Goal: Find specific page/section: Find specific page/section

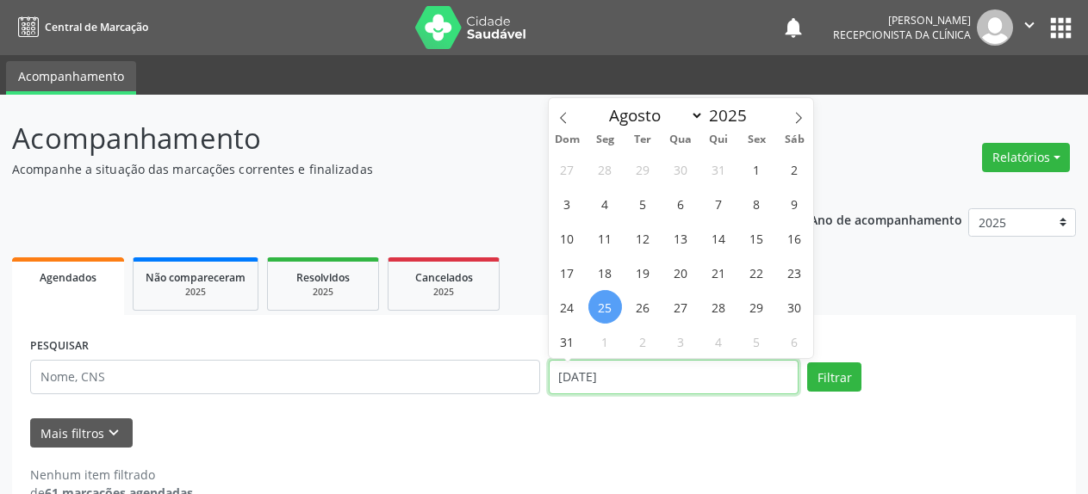
click at [615, 388] on input "[DATE]" at bounding box center [674, 377] width 251 height 34
click at [677, 311] on span "27" at bounding box center [681, 307] width 34 height 34
type input "[DATE]"
click at [677, 311] on span "27" at bounding box center [681, 307] width 34 height 34
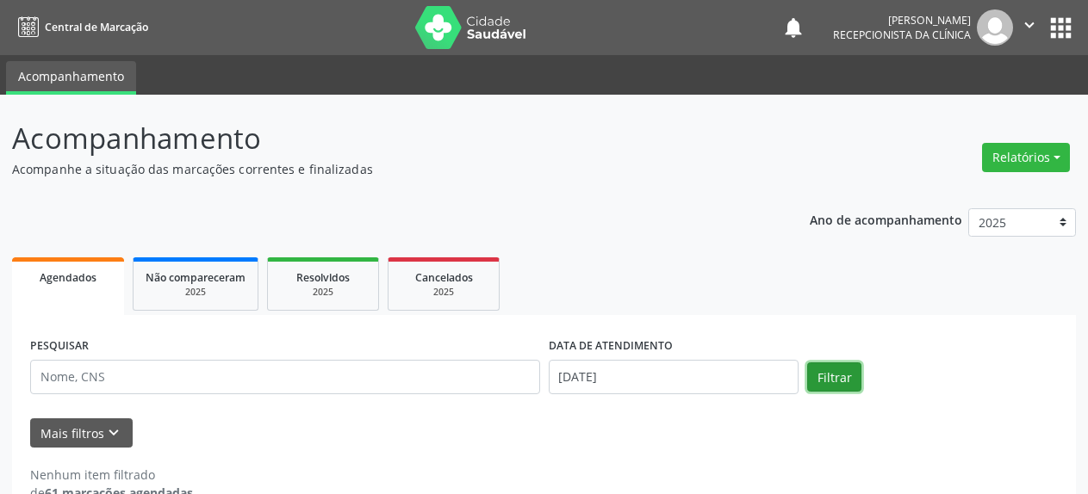
click at [843, 383] on button "Filtrar" at bounding box center [834, 377] width 54 height 29
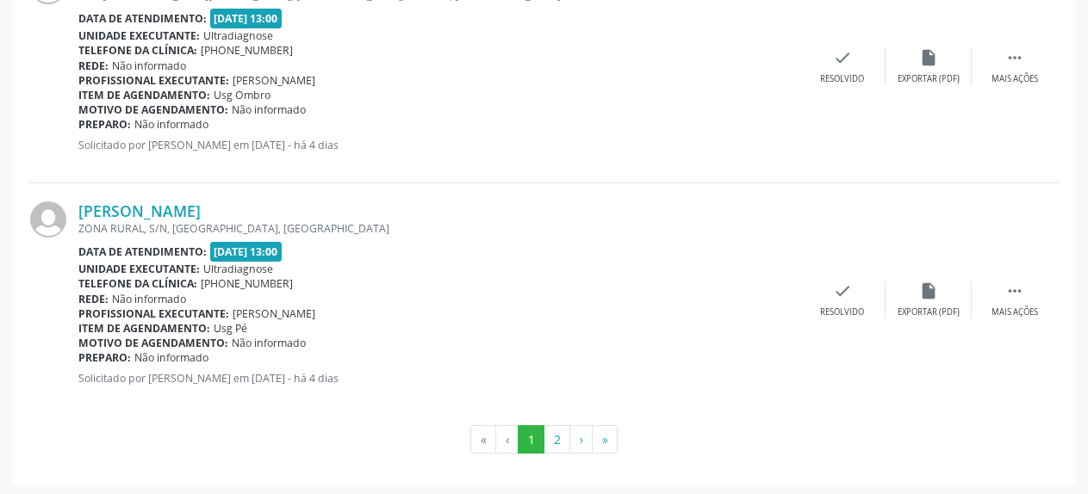
scroll to position [3604, 0]
click at [561, 439] on button "2" at bounding box center [557, 439] width 27 height 29
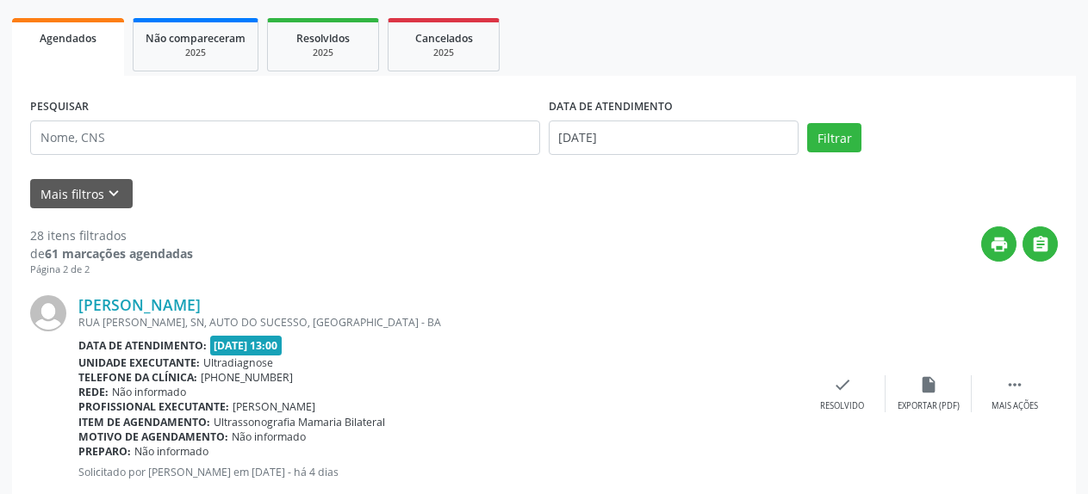
scroll to position [173, 0]
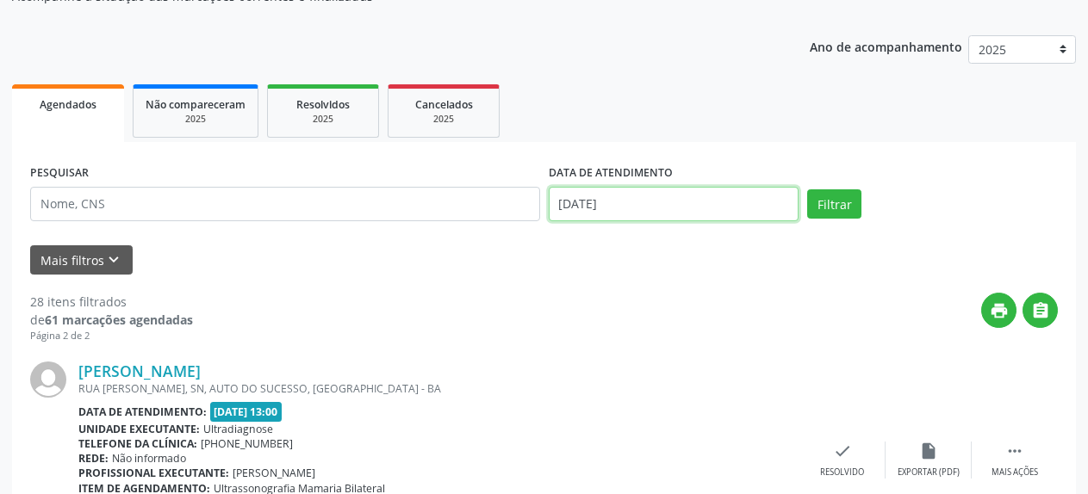
click at [580, 216] on input "[DATE]" at bounding box center [674, 204] width 251 height 34
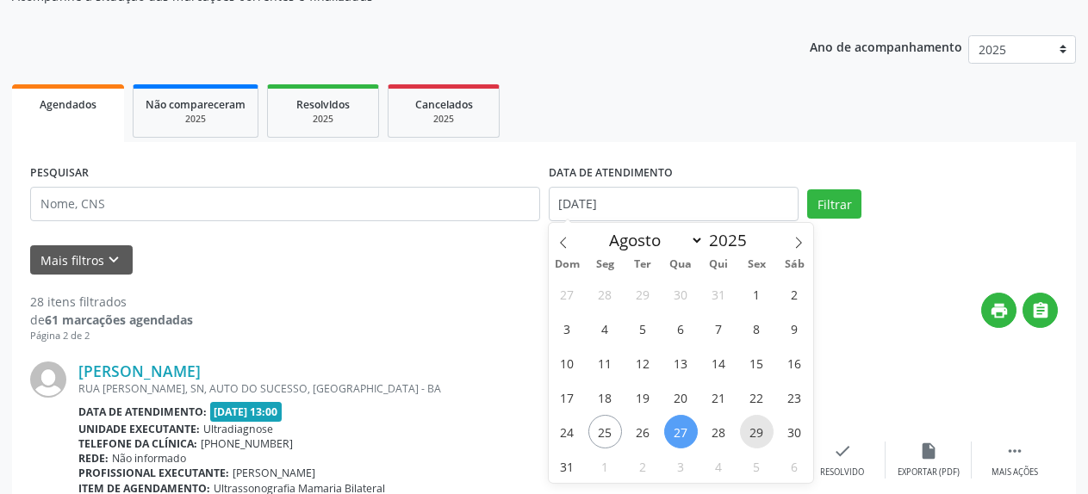
click at [752, 432] on span "29" at bounding box center [757, 432] width 34 height 34
type input "29/08/2025"
click at [752, 432] on span "29" at bounding box center [757, 432] width 34 height 34
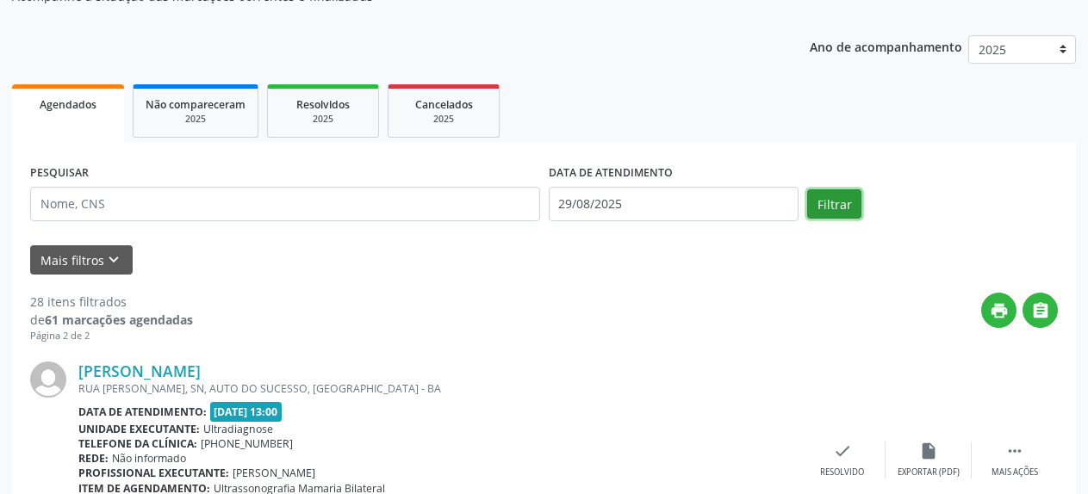
click at [833, 208] on button "Filtrar" at bounding box center [834, 204] width 54 height 29
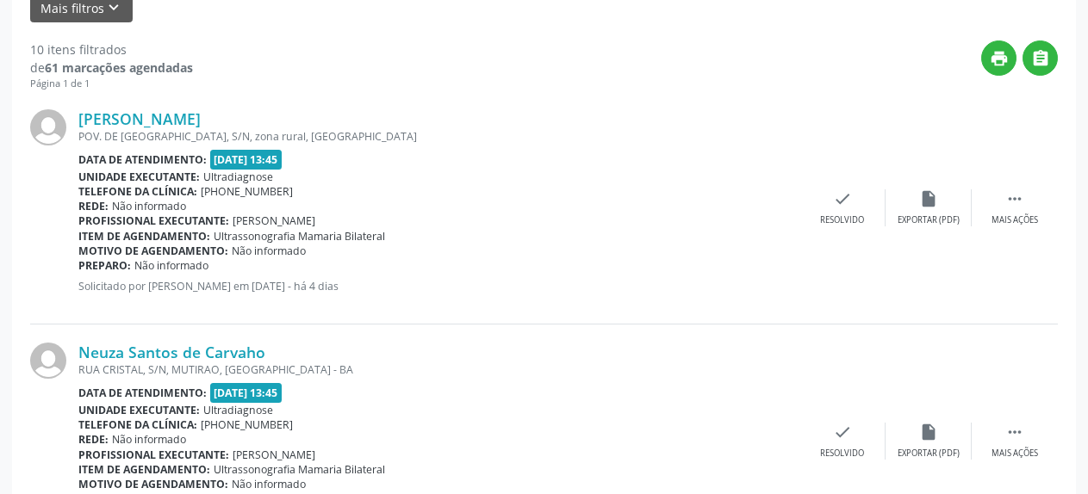
scroll to position [0, 0]
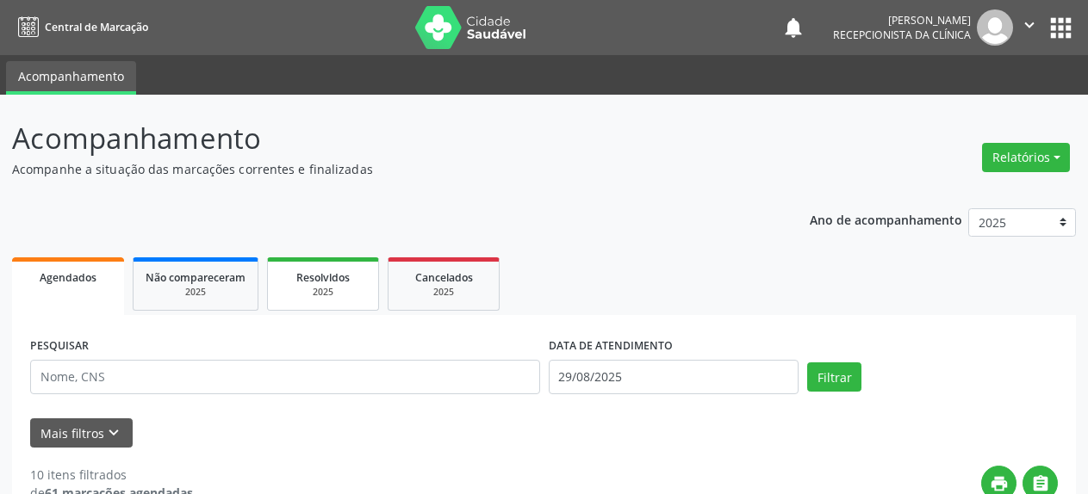
click at [301, 299] on div "2025" at bounding box center [323, 292] width 86 height 13
select select "7"
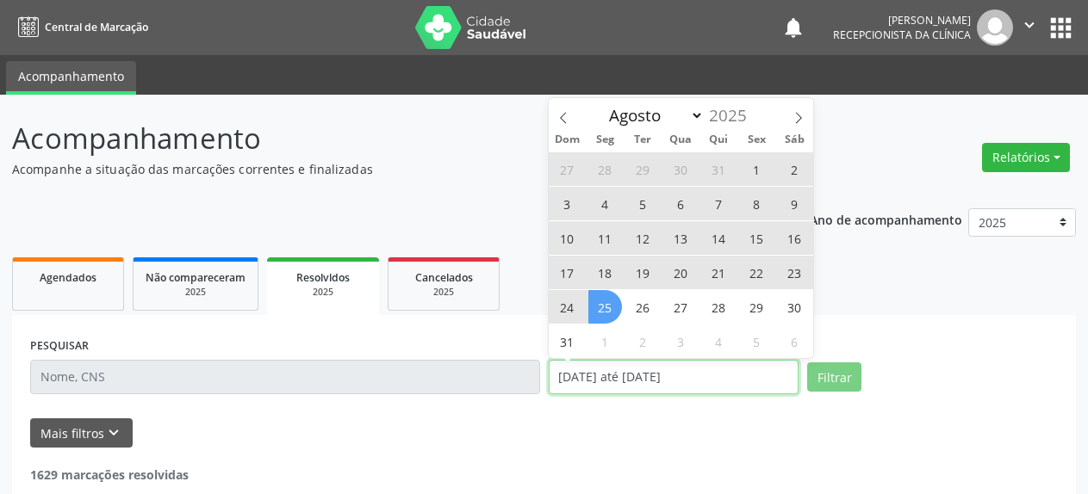
click at [643, 383] on input "[DATE] até [DATE]" at bounding box center [674, 377] width 251 height 34
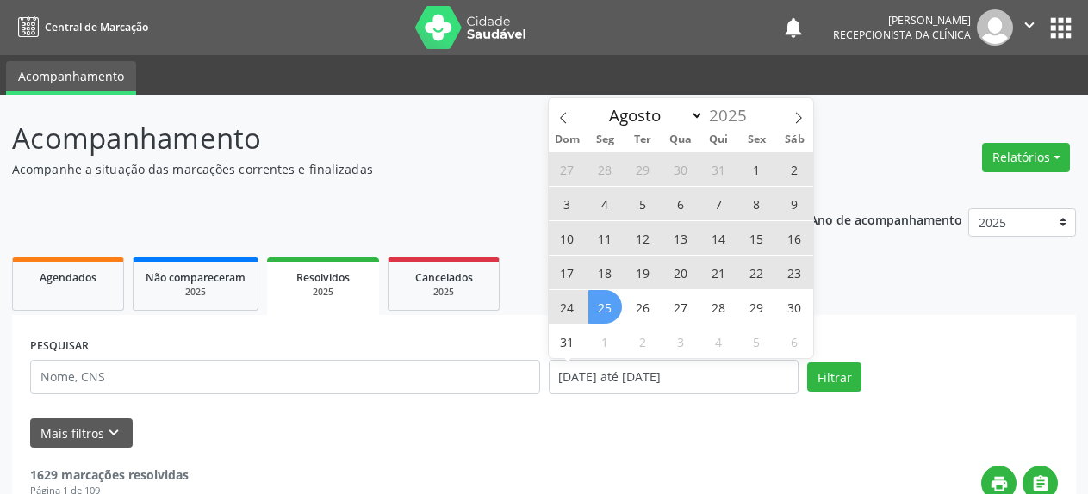
click at [681, 277] on span "20" at bounding box center [681, 273] width 34 height 34
type input "[DATE]"
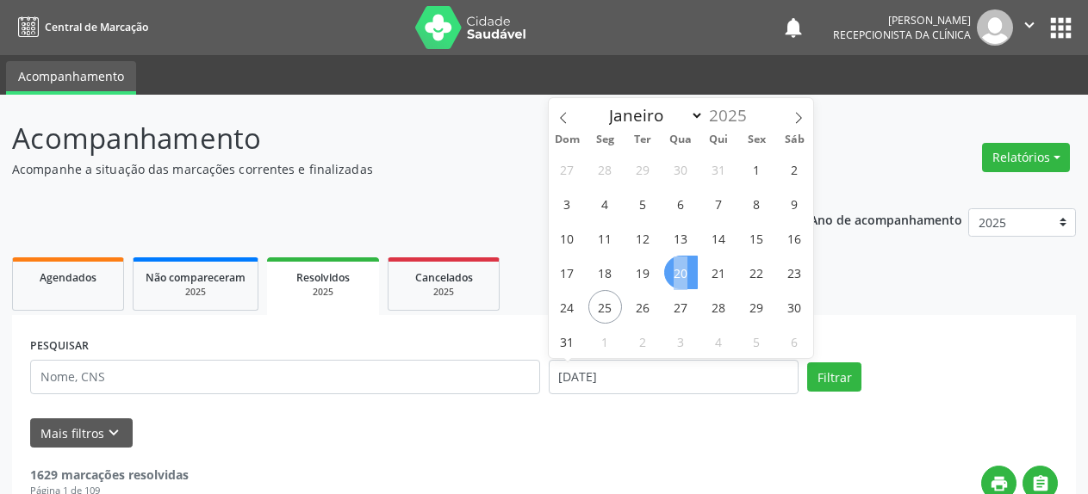
click at [681, 277] on span "20" at bounding box center [681, 273] width 34 height 34
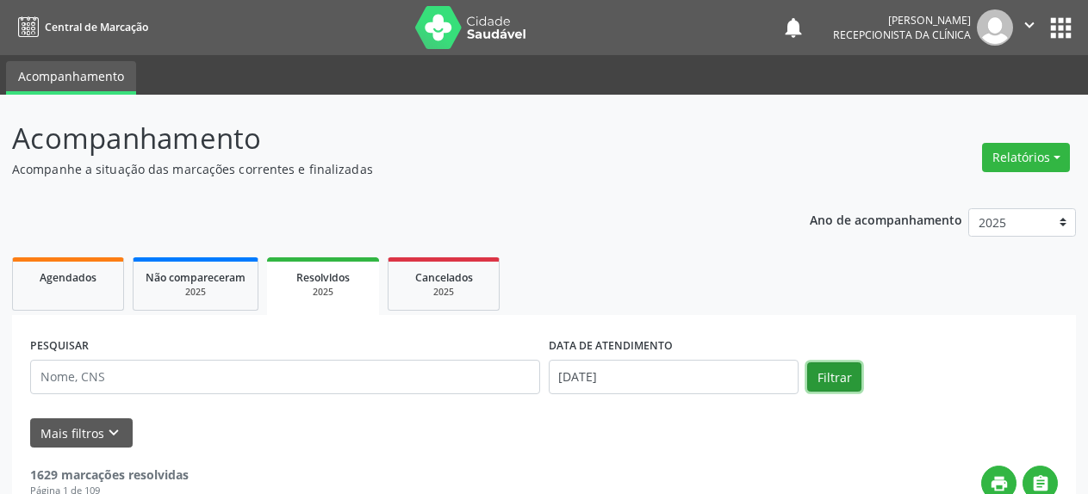
click at [837, 380] on button "Filtrar" at bounding box center [834, 377] width 54 height 29
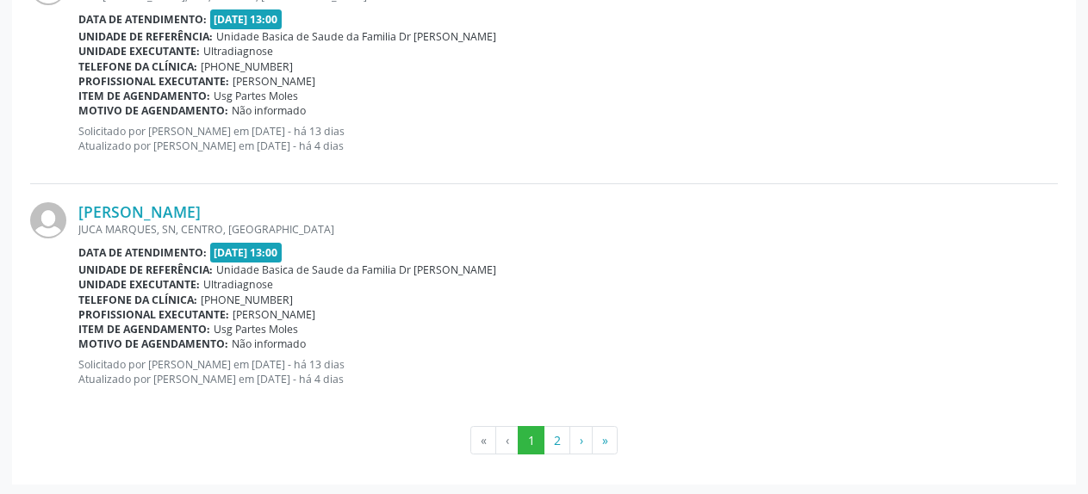
scroll to position [3603, 0]
click at [561, 439] on button "2" at bounding box center [557, 440] width 27 height 29
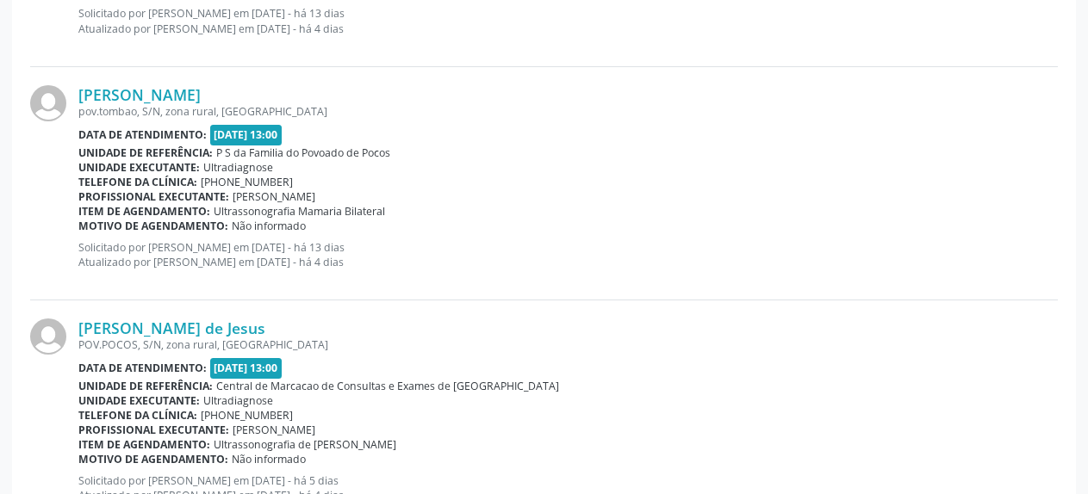
scroll to position [1939, 0]
